Goal: Transaction & Acquisition: Book appointment/travel/reservation

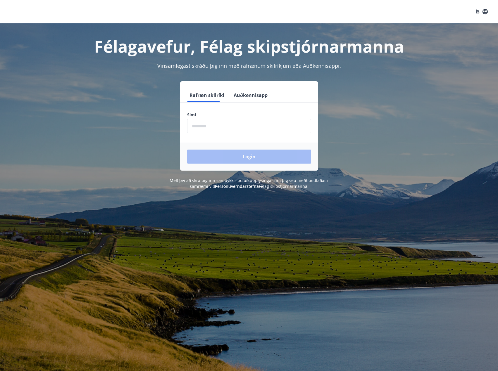
click at [214, 130] on input "phone" at bounding box center [249, 126] width 124 height 14
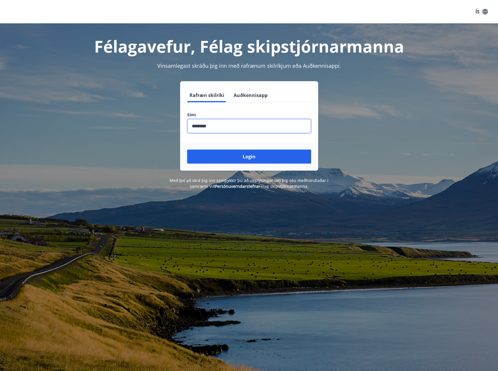
drag, startPoint x: 221, startPoint y: 125, endPoint x: 198, endPoint y: 125, distance: 23.1
click at [198, 125] on input "phone" at bounding box center [249, 126] width 124 height 14
type input "********"
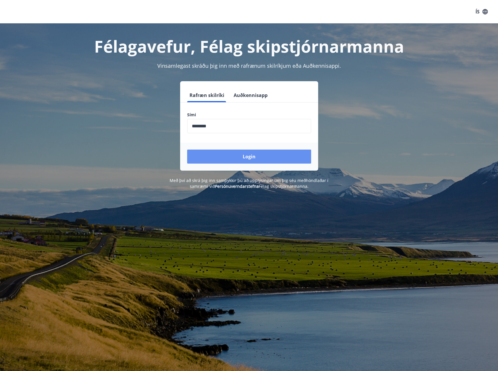
click at [238, 156] on button "Login" at bounding box center [249, 157] width 124 height 14
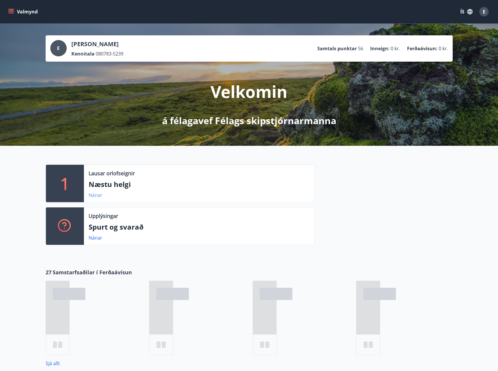
click at [94, 196] on link "Nánar" at bounding box center [96, 195] width 14 height 6
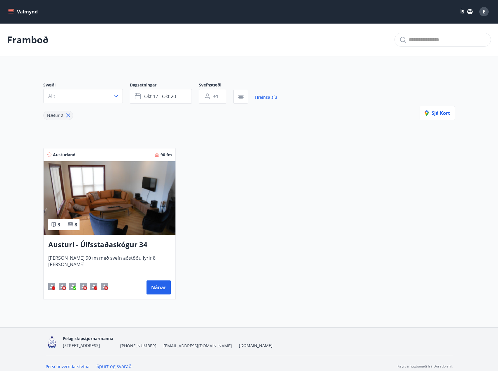
click at [13, 12] on icon "menu" at bounding box center [11, 12] width 6 height 6
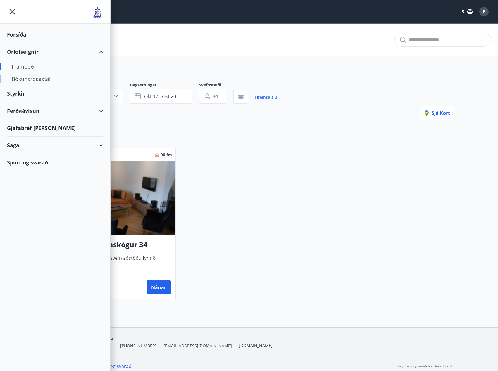
click at [29, 82] on div "Bókunardagatal" at bounding box center [55, 79] width 87 height 12
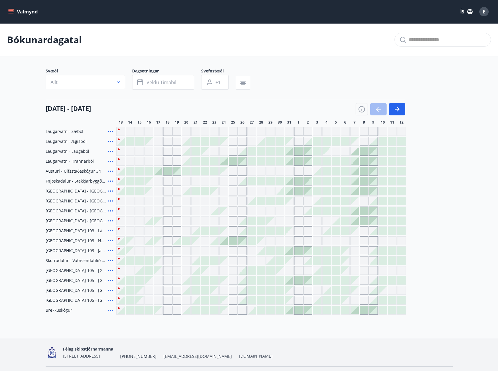
click at [300, 271] on div "Gráir dagar eru ekki bókanlegir" at bounding box center [298, 270] width 9 height 9
click at [364, 231] on div "Gráir dagar eru ekki bókanlegir" at bounding box center [363, 230] width 9 height 9
click at [57, 311] on span "Brekkuskógur" at bounding box center [59, 310] width 27 height 6
click at [361, 159] on div at bounding box center [364, 161] width 8 height 8
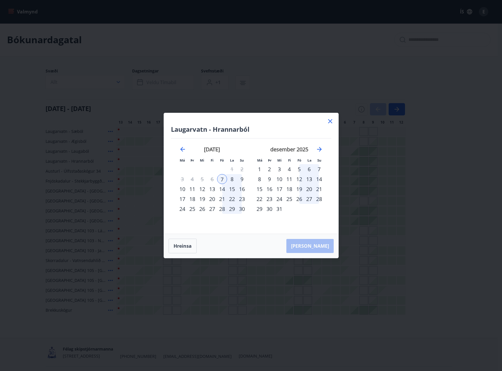
click at [333, 123] on icon at bounding box center [330, 121] width 7 height 7
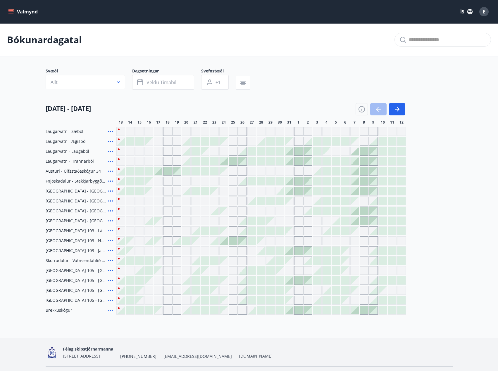
click at [11, 12] on icon "menu" at bounding box center [11, 12] width 6 height 6
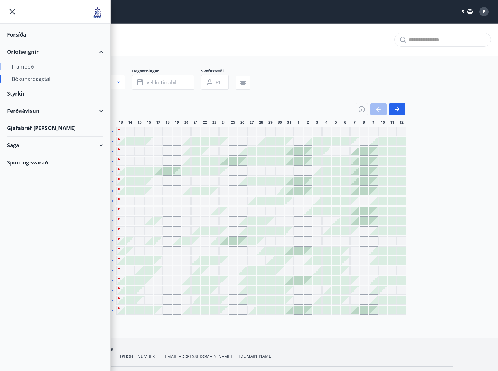
click at [27, 66] on div "Framboð" at bounding box center [55, 66] width 87 height 12
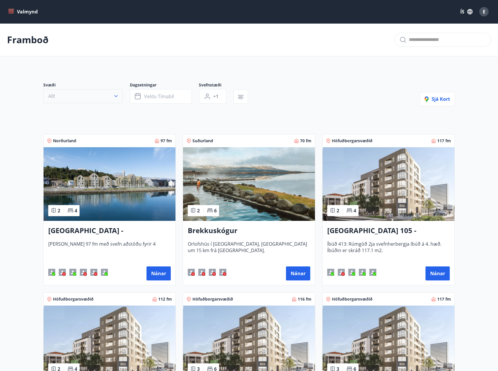
click at [94, 98] on button "Allt" at bounding box center [82, 96] width 79 height 14
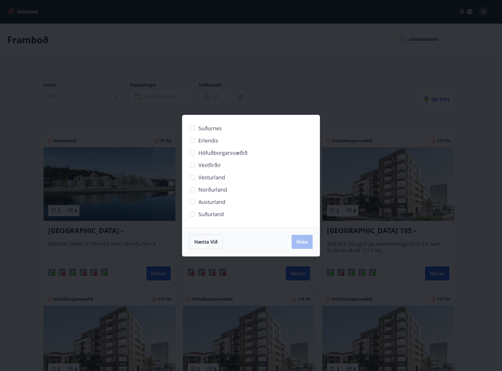
click at [94, 98] on div "Suðurnes Erlendis Höfuðborgarsvæðið Vestfirðir Vesturland Norðurland Austurland…" at bounding box center [251, 185] width 502 height 371
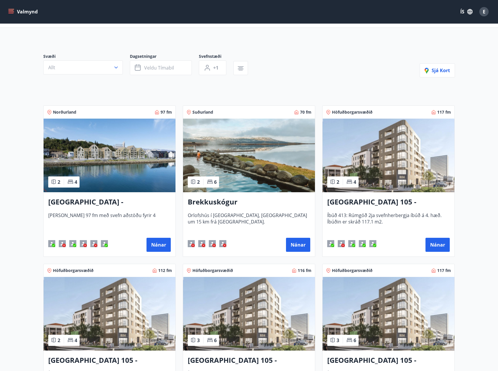
scroll to position [88, 0]
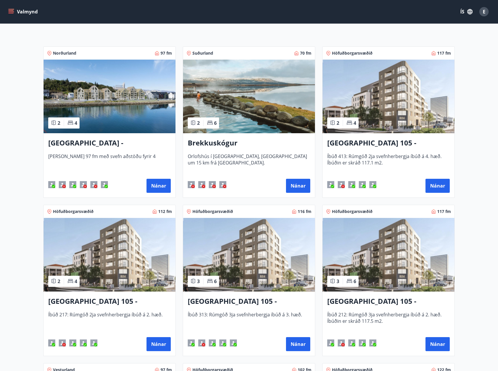
click at [214, 143] on h3 "Brekkuskógur" at bounding box center [249, 143] width 122 height 11
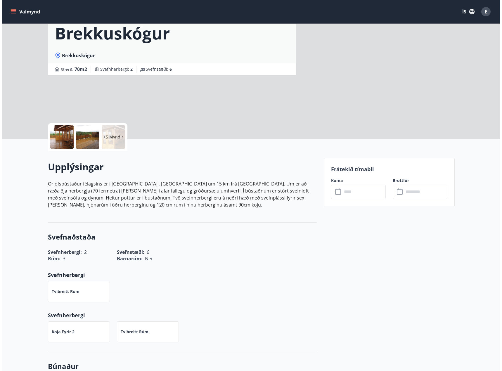
scroll to position [88, 0]
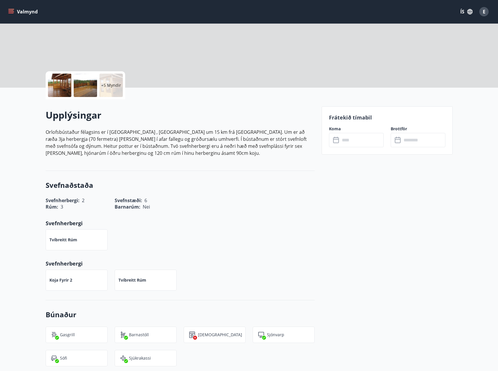
click at [106, 80] on div "+5 Myndir" at bounding box center [110, 85] width 23 height 23
